Goal: Task Accomplishment & Management: Manage account settings

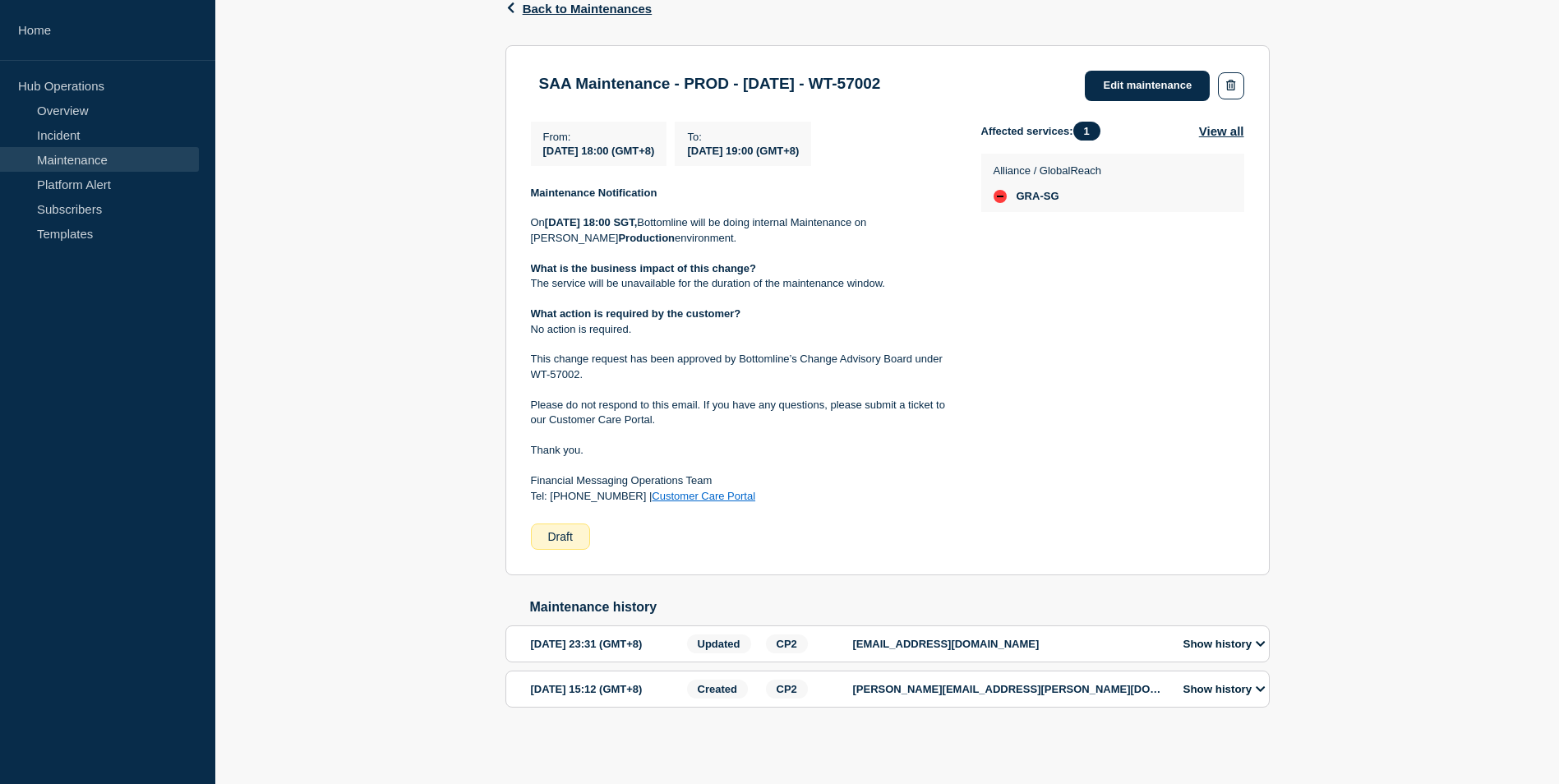
scroll to position [311, 0]
click at [1262, 641] on icon at bounding box center [1260, 644] width 9 height 6
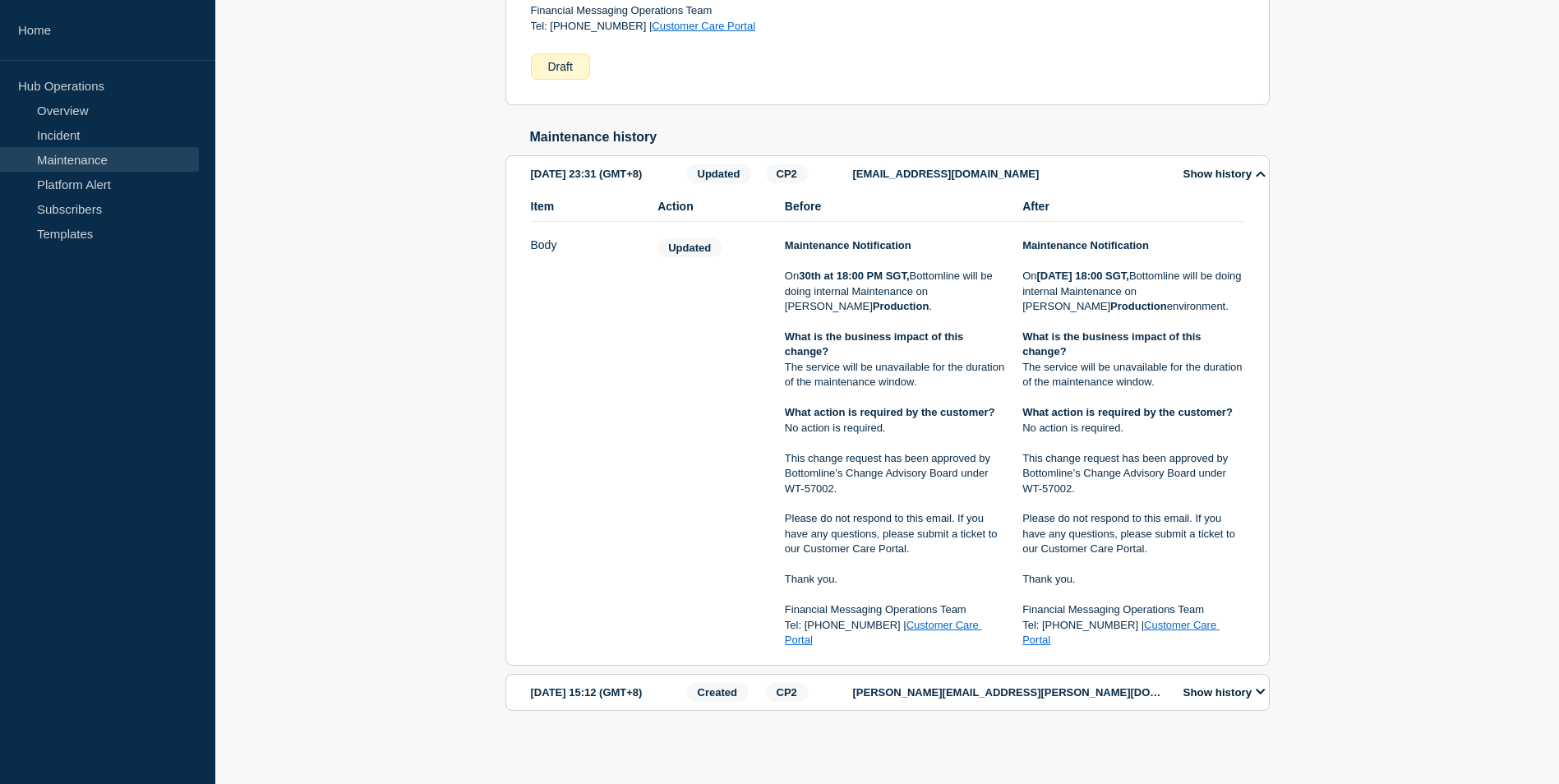
scroll to position [768, 0]
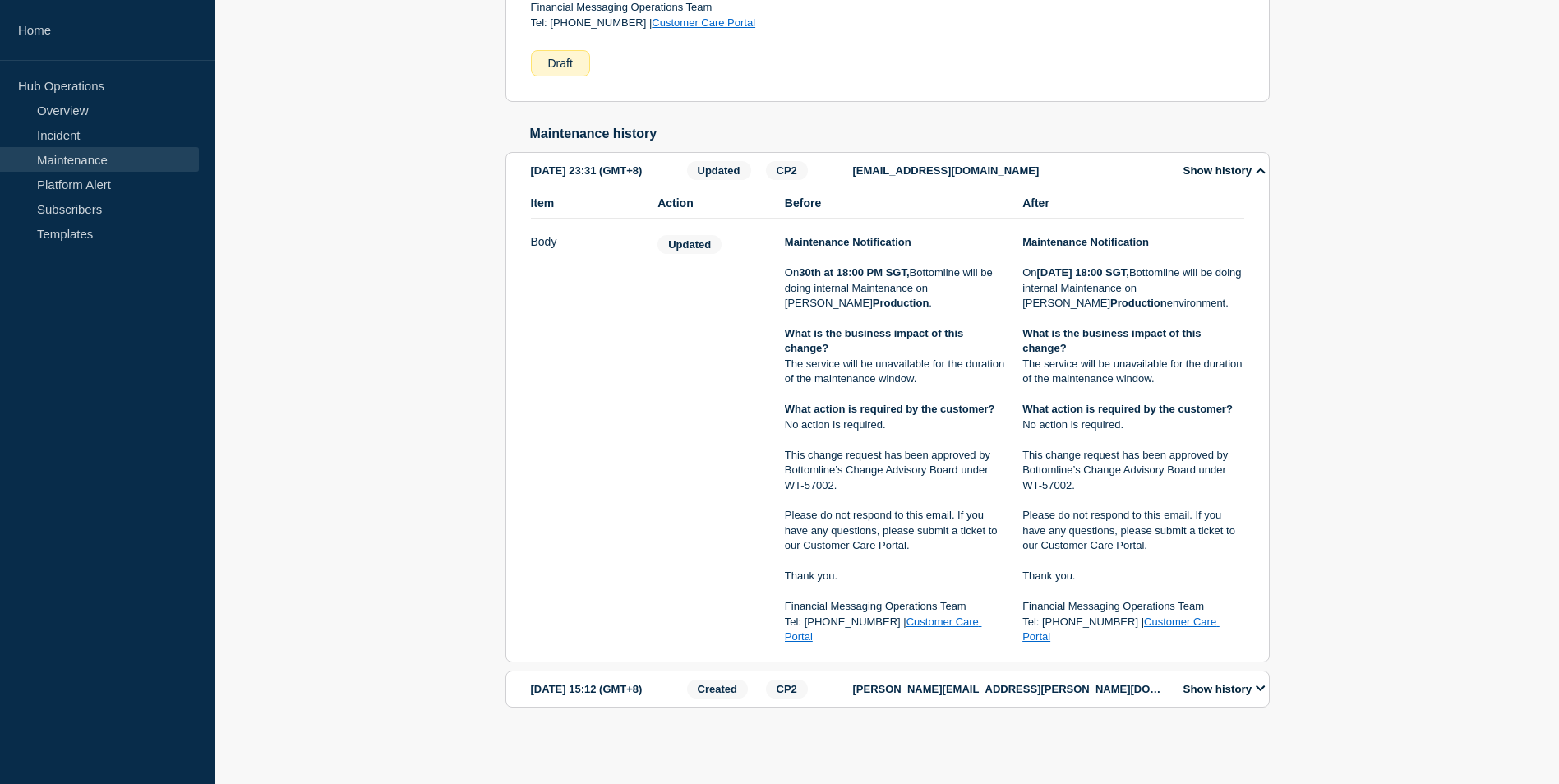
click at [1266, 687] on icon at bounding box center [1260, 688] width 10 height 11
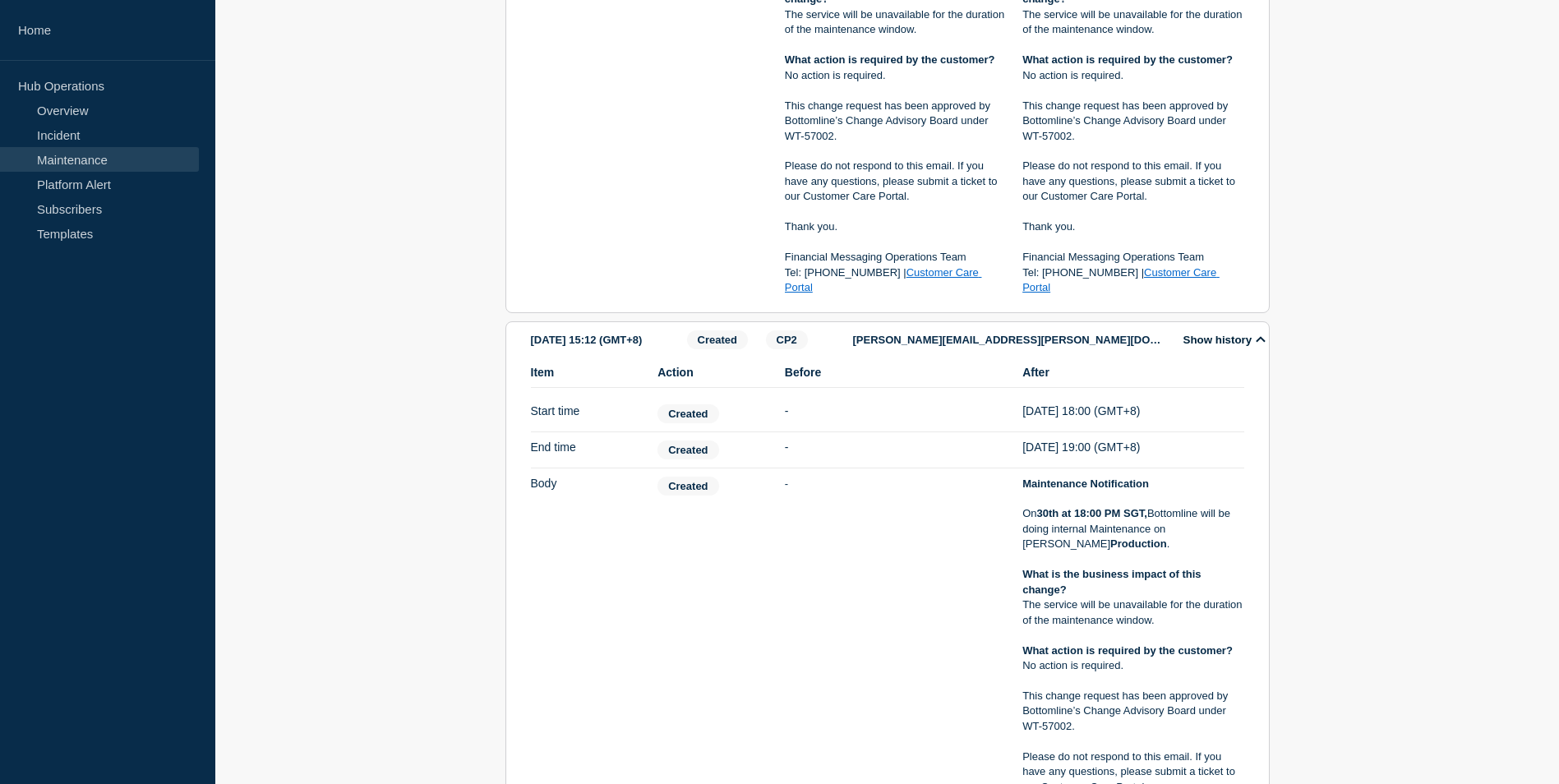
scroll to position [686, 0]
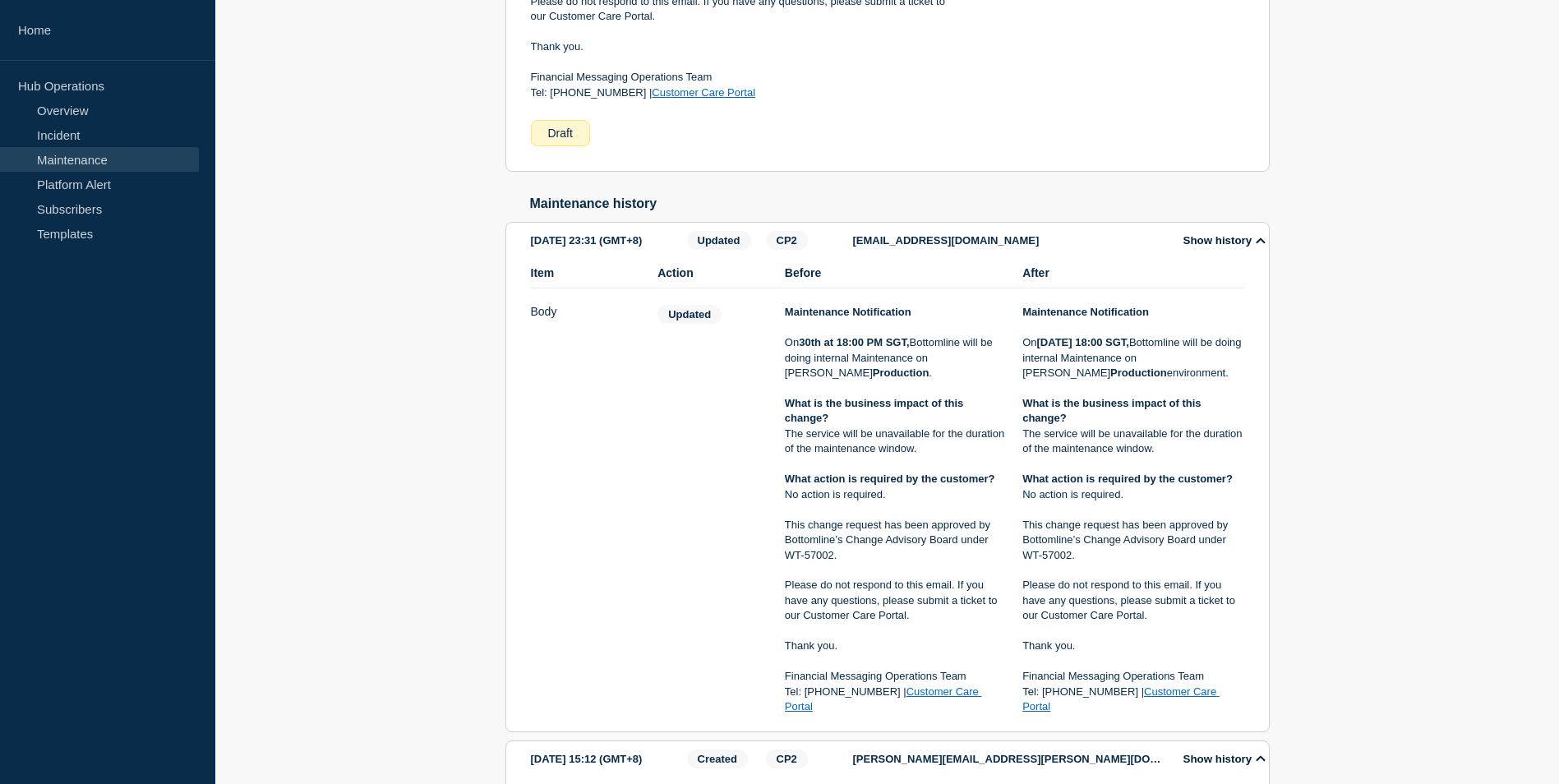
click at [328, 42] on div "Back Back to Maintenances SAA Maintenance - PROD - [DATE] - WT-57002 From [DATE…" at bounding box center [887, 511] width 1344 height 1885
click at [376, 480] on div "Back Back to Maintenances SAA Maintenance - PROD - [DATE] - WT-57002 From [DATE…" at bounding box center [887, 511] width 1344 height 1885
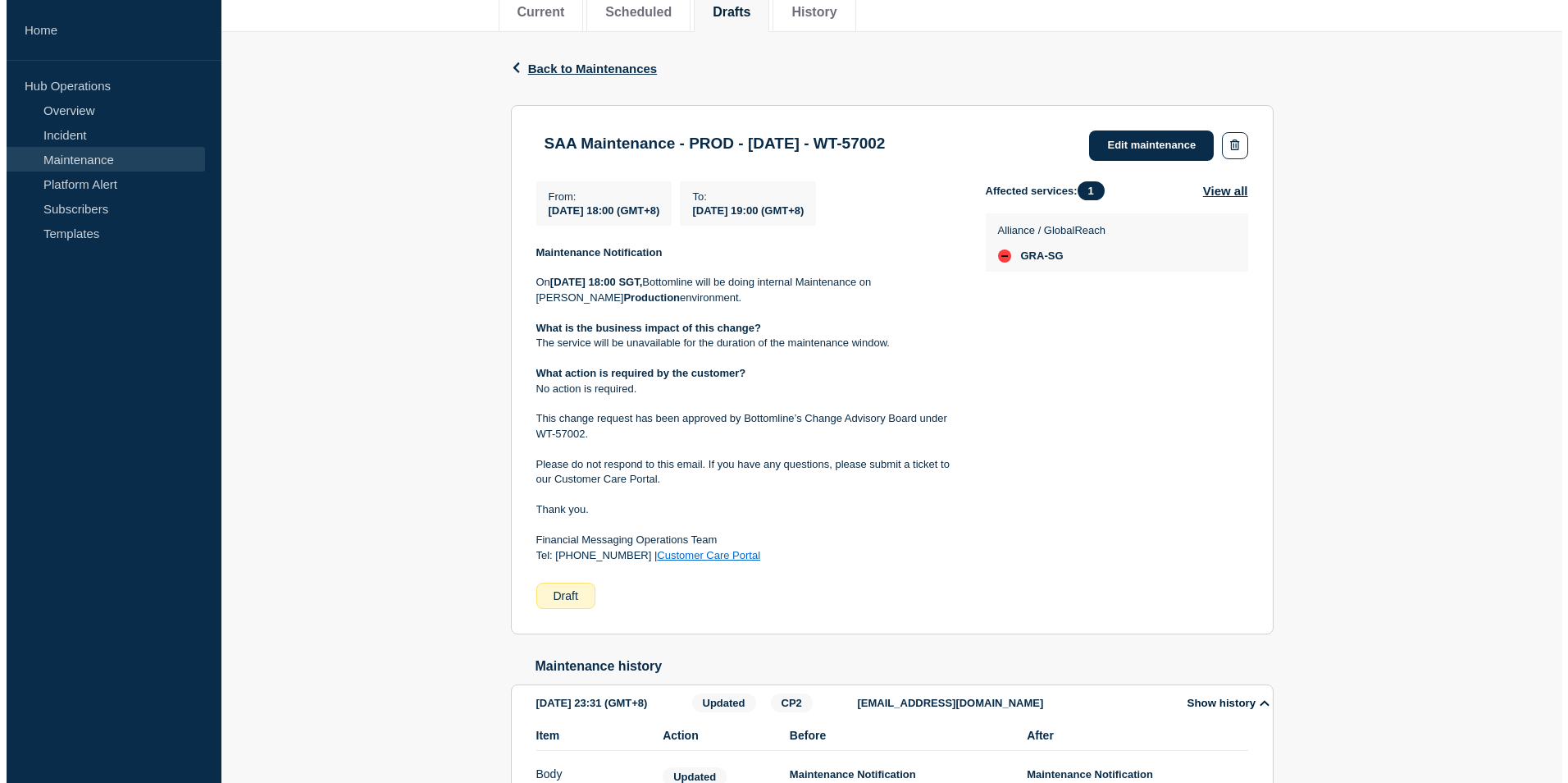
scroll to position [0, 0]
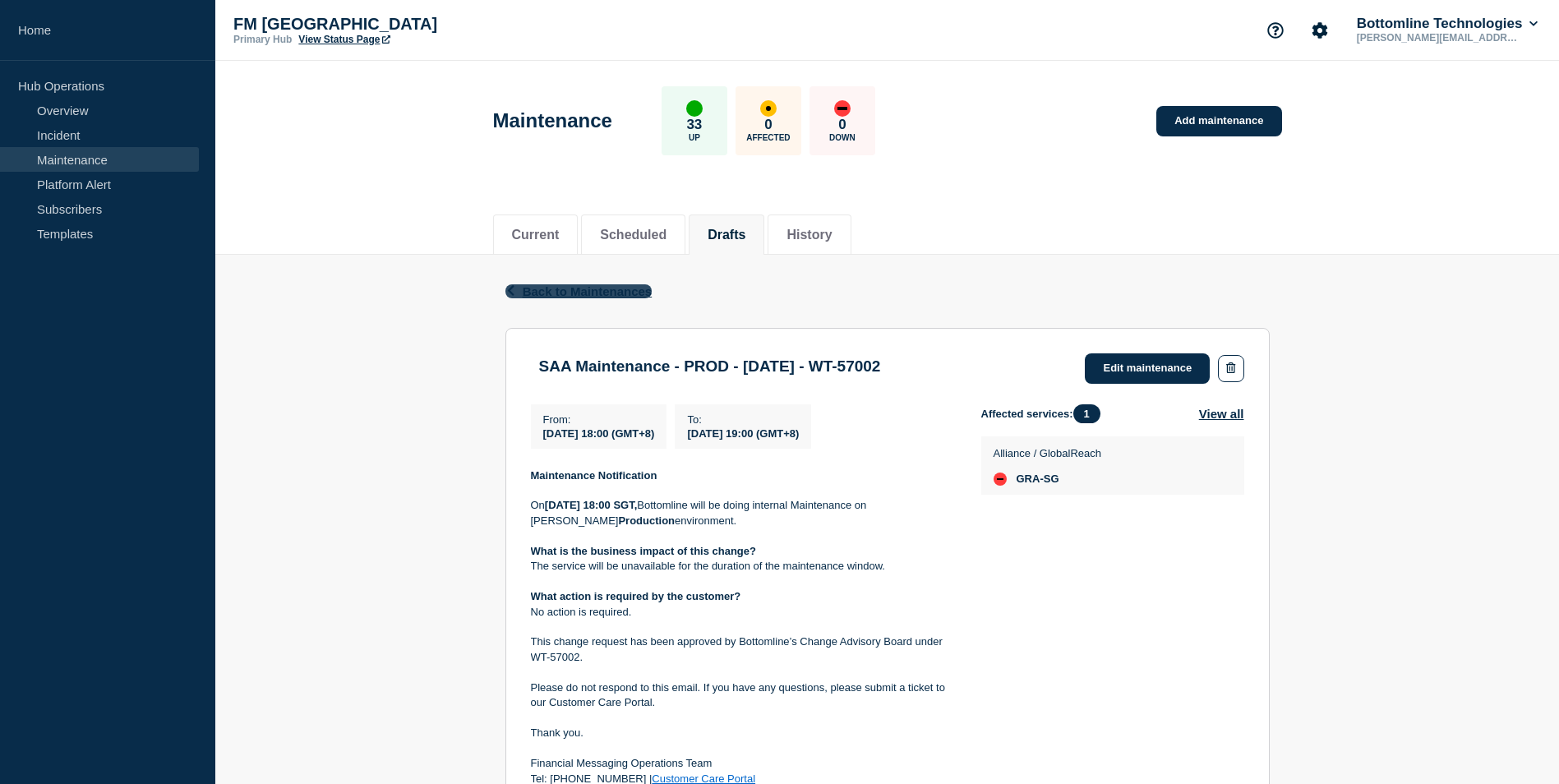
click at [507, 290] on icon "button" at bounding box center [511, 291] width 12 height 11
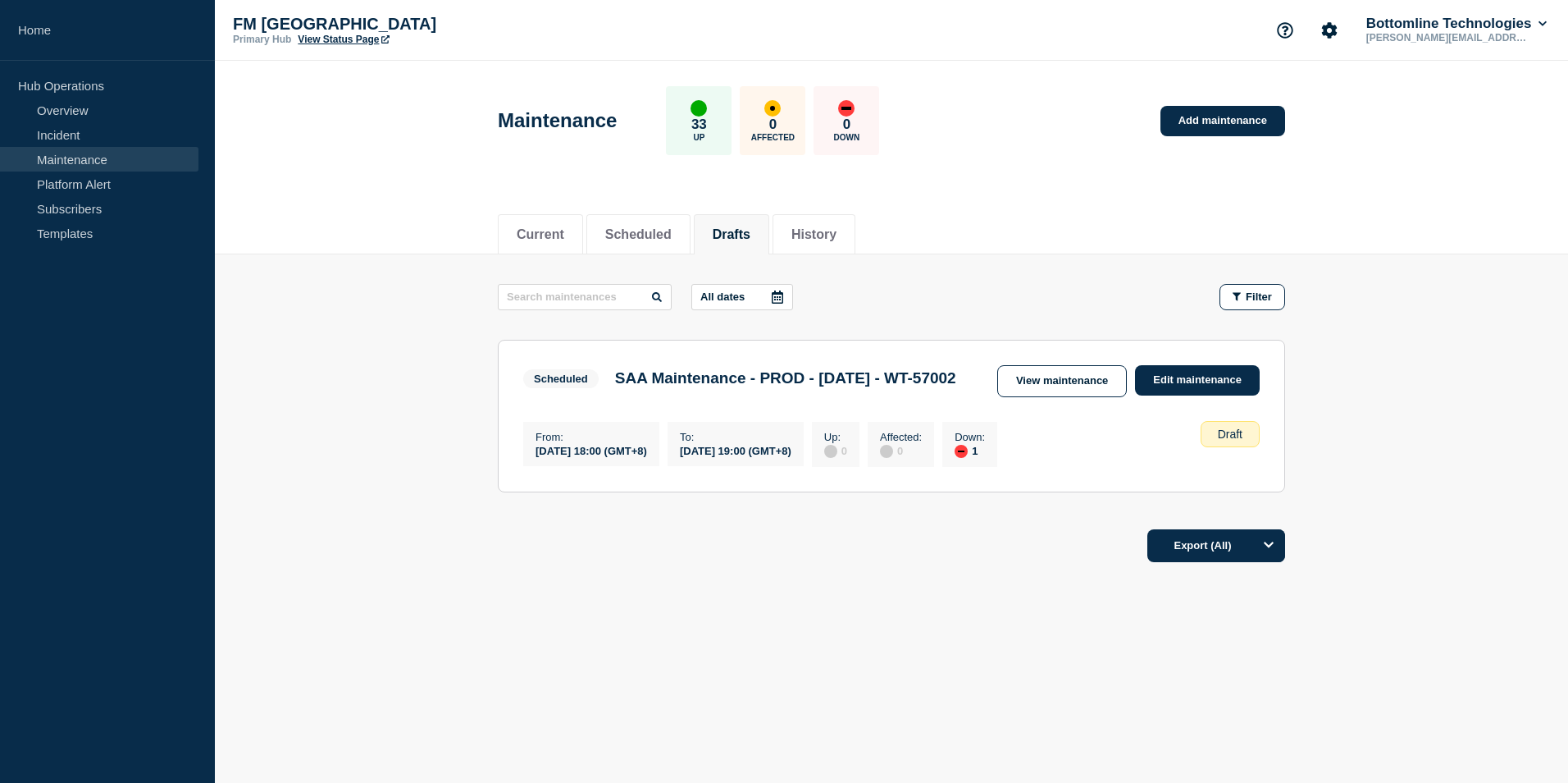
click at [793, 588] on footer "Export (All)" at bounding box center [891, 552] width 1353 height 71
click at [745, 647] on div "Current Scheduled Drafts History Current Scheduled Drafts History All dates Fil…" at bounding box center [891, 443] width 1353 height 489
